Goal: Communication & Community: Answer question/provide support

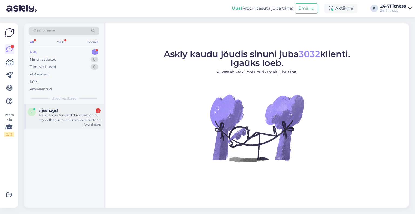
click at [62, 126] on div "j #jsshzgsl 1 Hello, I now forward this question to my colleague, who is respon…" at bounding box center [64, 116] width 80 height 24
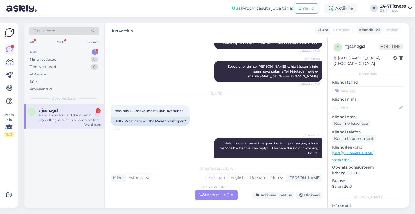
scroll to position [309, 0]
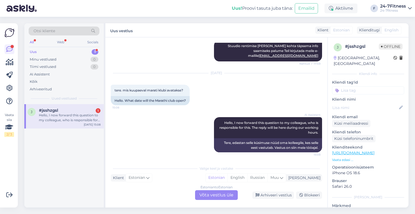
click at [211, 200] on div "Vestlus algas Sep 23 2025 kas stuudiot saab kasutada, kui seal ei ole parasjagu…" at bounding box center [216, 122] width 222 height 170
click at [211, 194] on div "Estonian to Estonian Võta vestlus üle" at bounding box center [216, 195] width 43 height 10
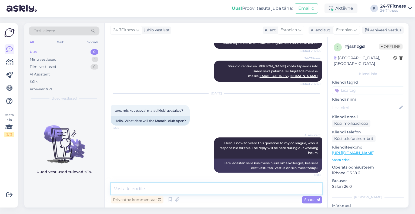
paste textarea "Marati 24-7fitness Spordiklubi avamine on planeeritud antud aasta oktoobrisse, …"
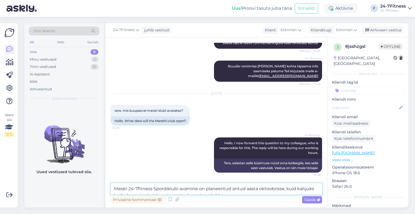
scroll to position [309, 0]
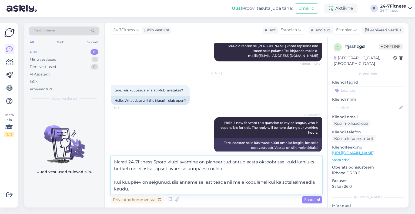
click at [115, 162] on textarea "Marati 24-7fitness Spordiklubi avamine on planeeritud antud aasta oktoobrisse, …" at bounding box center [217, 175] width 212 height 38
click at [114, 184] on textarea "Tere! Täname Teid pöördumise eest! Marati 24-7fitness Spordiklubi avamine on pl…" at bounding box center [217, 175] width 212 height 38
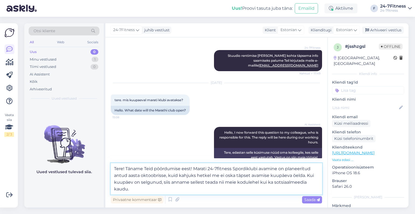
scroll to position [308, 0]
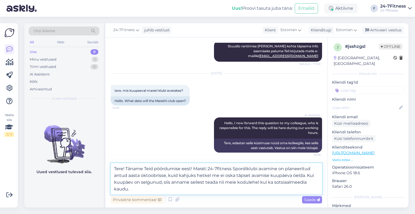
click at [164, 193] on textarea "Tere! Täname Teid pöördumise eest! Marati 24-7fitness Spordiklubi avamine on pl…" at bounding box center [217, 178] width 212 height 31
type textarea "Tere! Täname Teid pöördumise eest! Marati 24-7fitness Spordiklubi avamine on pl…"
click at [308, 200] on span "Saada" at bounding box center [313, 199] width 16 height 5
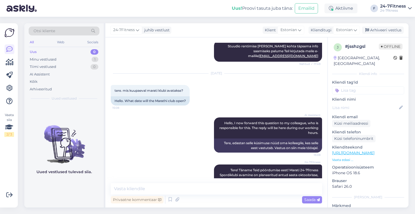
scroll to position [331, 0]
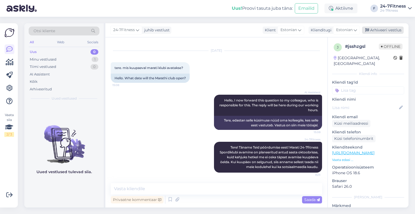
click at [390, 33] on div "Arhiveeri vestlus" at bounding box center [383, 30] width 42 height 7
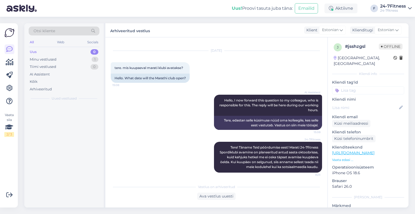
scroll to position [333, 0]
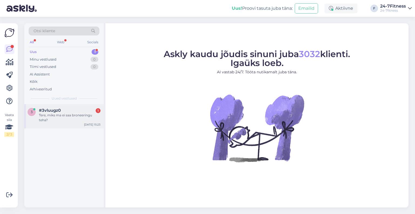
click at [63, 115] on div "Tere, miks ma ei saa broneeringu teha?" at bounding box center [70, 118] width 62 height 10
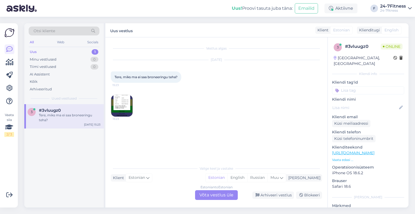
click at [119, 104] on img at bounding box center [122, 106] width 22 height 22
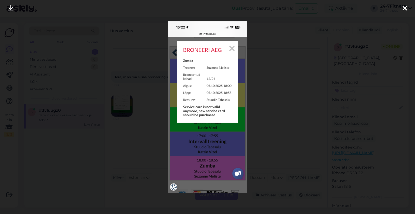
click at [402, 8] on div at bounding box center [405, 8] width 11 height 17
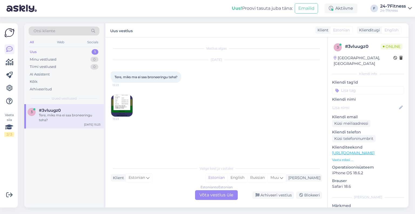
click at [123, 105] on img at bounding box center [122, 106] width 22 height 22
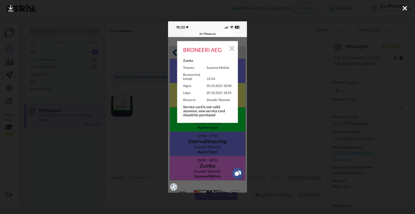
click at [402, 7] on div at bounding box center [405, 8] width 11 height 17
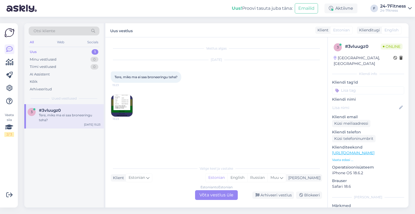
click at [228, 191] on div "Estonian to Estonian Võta vestlus üle" at bounding box center [216, 195] width 43 height 10
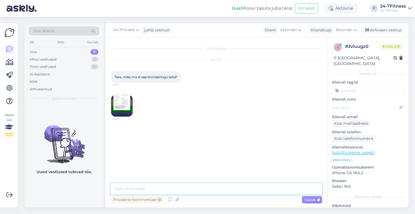
click at [156, 188] on textarea at bounding box center [217, 188] width 212 height 11
paste textarea "Alates [DATE] muutus rühmatreeningutes osalemine tasuliseks. Rühmatreeningutes …"
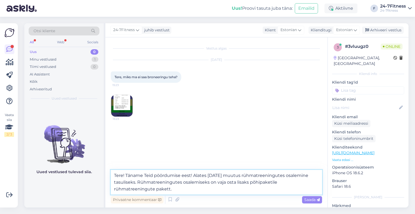
click at [246, 189] on textarea "Tere! Täname Teid pöördumise eest! Alates [DATE] muutus rühmatreeningutes osale…" at bounding box center [217, 182] width 212 height 25
paste textarea "Rühmatreeningute paketi ostmiseks [PERSON_NAME] meie kodulehele [URL][DOMAIN_NA…"
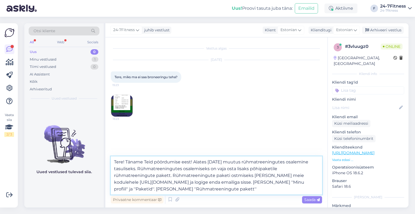
click at [179, 190] on textarea "Tere! Täname Teid pöördumise eest! Alates [DATE] muutus rühmatreeningutes osale…" at bounding box center [217, 175] width 212 height 38
paste textarea "Pärast rühmatreeningute paketi ostu saate broneerida aega rühmatreeningutesse."
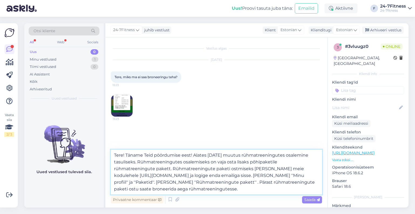
type textarea "Tere! Täname Teid pöördumise eest! Alates [DATE] muutus rühmatreeningutes osale…"
click at [313, 201] on span "Saada" at bounding box center [313, 199] width 16 height 5
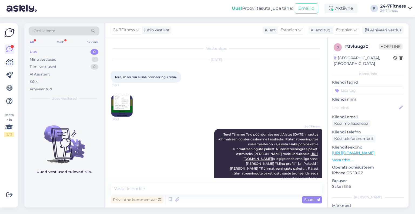
scroll to position [6, 0]
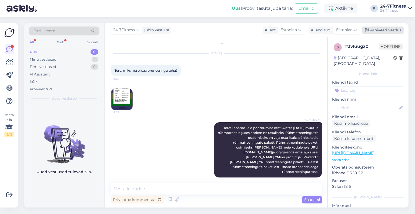
click at [387, 30] on div "Arhiveeri vestlus" at bounding box center [383, 30] width 42 height 7
